Goal: Navigation & Orientation: Understand site structure

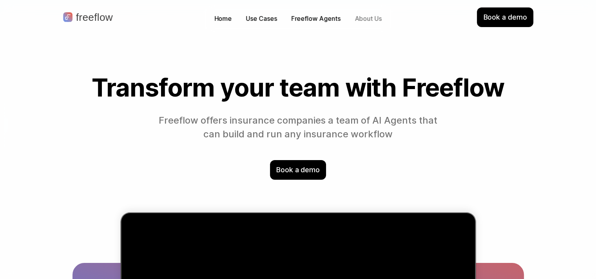
click at [368, 20] on p "About Us" at bounding box center [368, 18] width 27 height 9
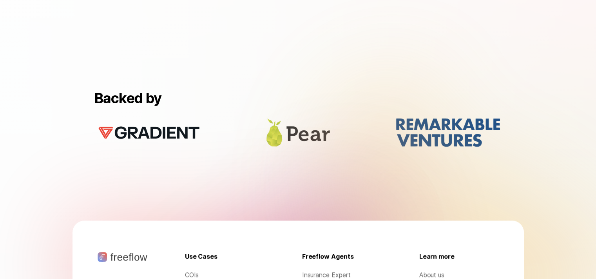
scroll to position [600, 0]
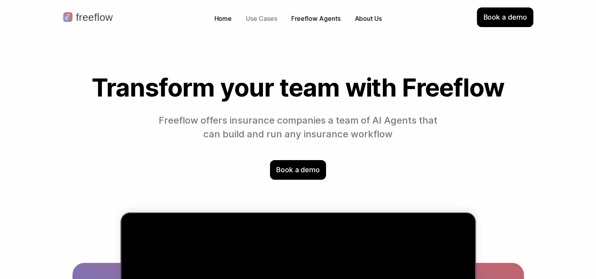
click at [296, 19] on p "Freeflow Agents" at bounding box center [315, 18] width 49 height 9
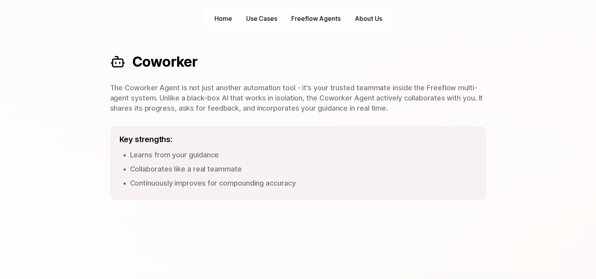
scroll to position [705, 0]
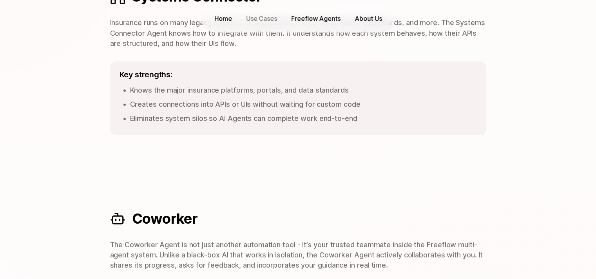
click at [228, 20] on p "Home" at bounding box center [223, 18] width 18 height 9
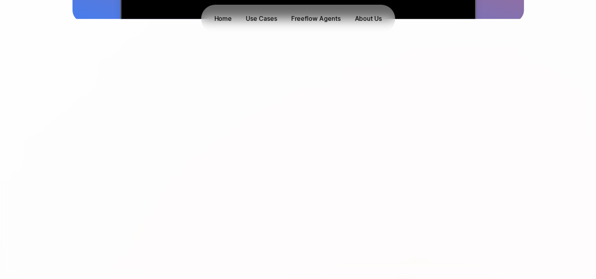
scroll to position [548, 0]
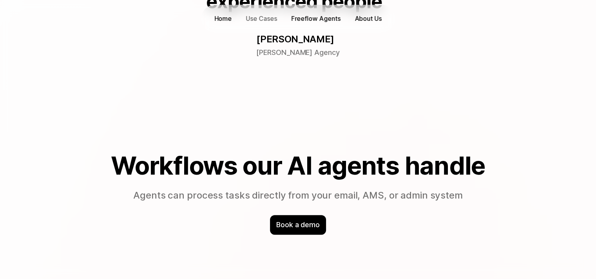
click at [361, 17] on p "About Us" at bounding box center [368, 18] width 27 height 9
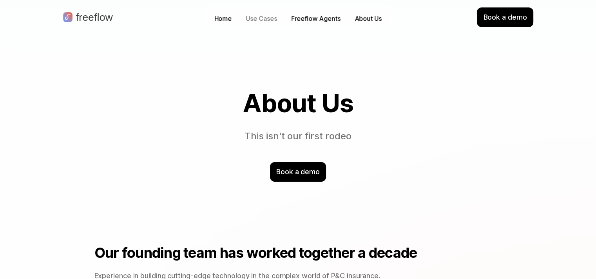
click at [263, 20] on p "Use Cases" at bounding box center [261, 18] width 31 height 9
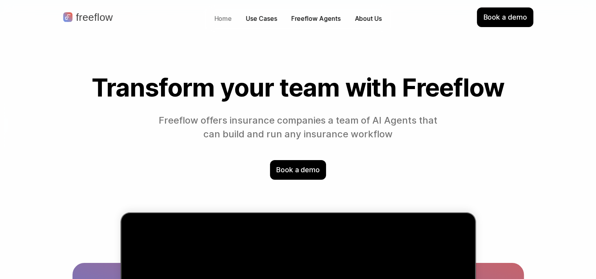
click at [224, 20] on p "Home" at bounding box center [223, 18] width 18 height 9
click at [304, 18] on p "Freeflow Agents" at bounding box center [315, 18] width 49 height 9
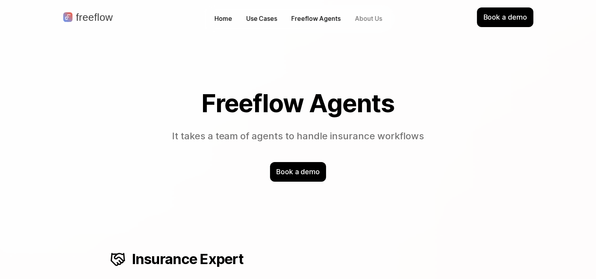
click at [365, 19] on p "About Us" at bounding box center [368, 18] width 27 height 9
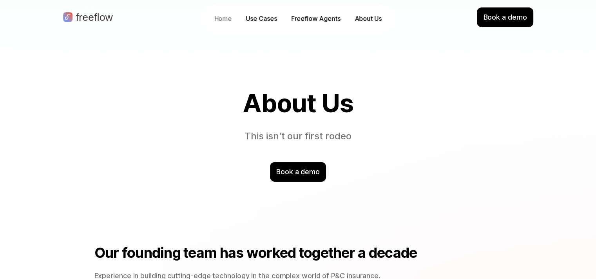
click at [228, 20] on p "Home" at bounding box center [223, 18] width 18 height 9
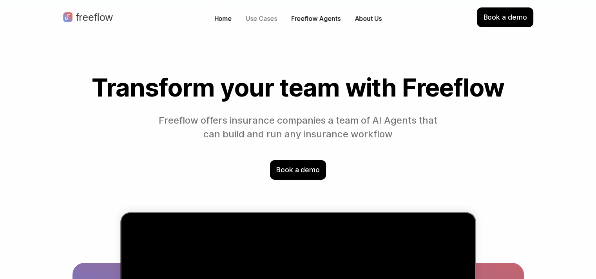
click at [256, 19] on p "Use Cases" at bounding box center [261, 18] width 31 height 9
